Goal: Check status: Check status

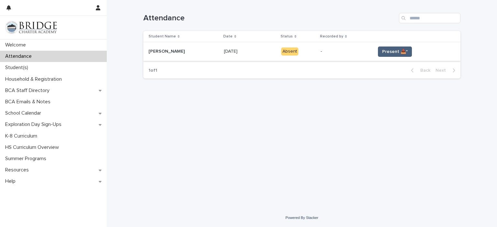
click at [390, 51] on span "Present 📥*" at bounding box center [395, 52] width 26 height 6
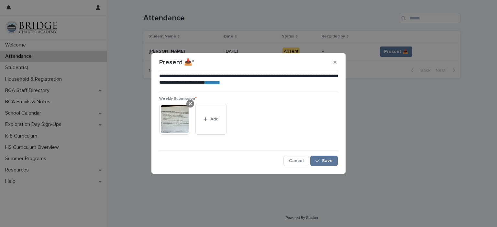
click at [192, 104] on icon at bounding box center [190, 103] width 3 height 5
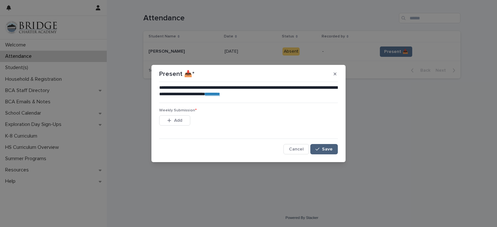
click at [333, 147] on button "Save" at bounding box center [323, 149] width 27 height 10
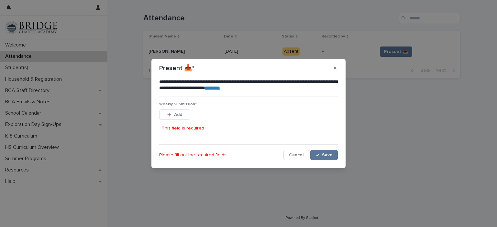
click at [220, 87] on link "********" at bounding box center [212, 88] width 15 height 5
click at [294, 158] on button "Cancel" at bounding box center [296, 155] width 26 height 10
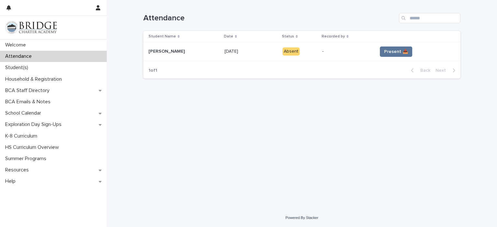
click at [47, 56] on div "Attendance" at bounding box center [53, 56] width 107 height 11
click at [55, 64] on div "Student(s)" at bounding box center [53, 67] width 107 height 11
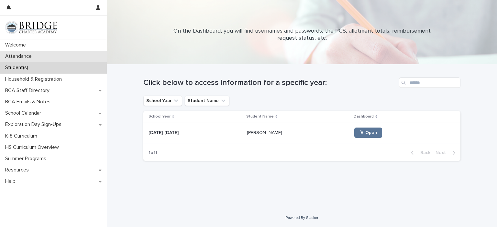
click at [51, 56] on div "Attendance" at bounding box center [53, 56] width 107 height 11
